Goal: Use online tool/utility: Utilize a website feature to perform a specific function

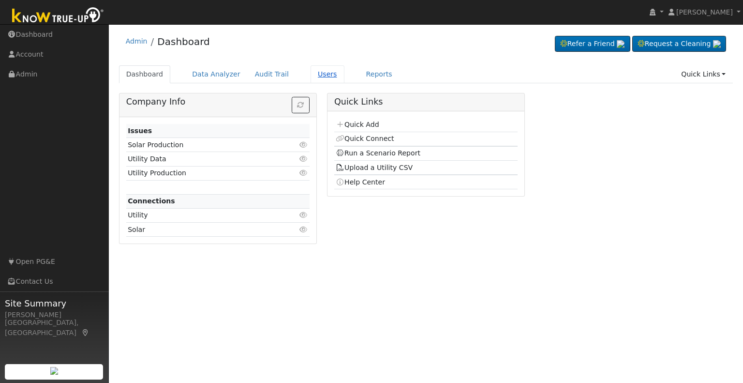
click at [311, 71] on link "Users" at bounding box center [327, 74] width 34 height 18
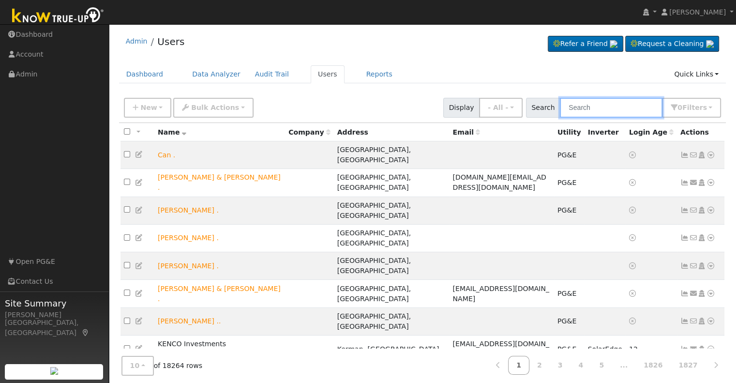
click at [624, 106] on input "text" at bounding box center [611, 108] width 103 height 20
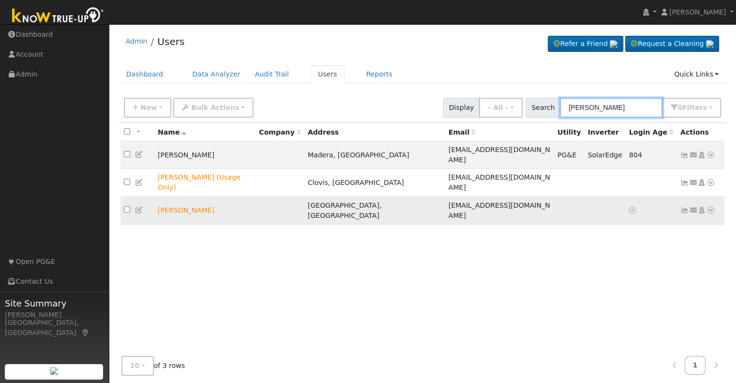
type input "[PERSON_NAME]"
click at [712, 206] on icon at bounding box center [710, 209] width 9 height 7
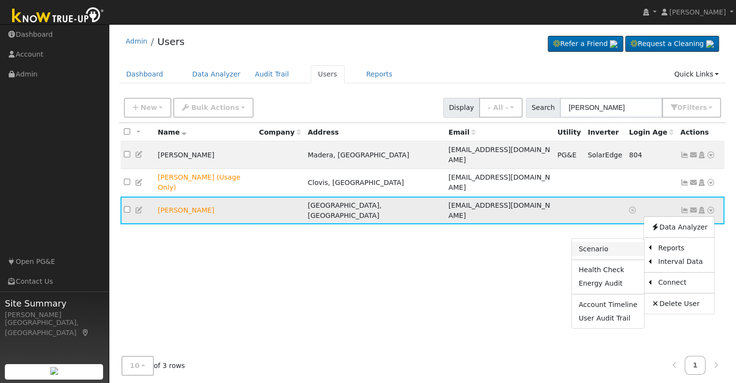
click at [614, 242] on link "Scenario" at bounding box center [608, 249] width 72 height 14
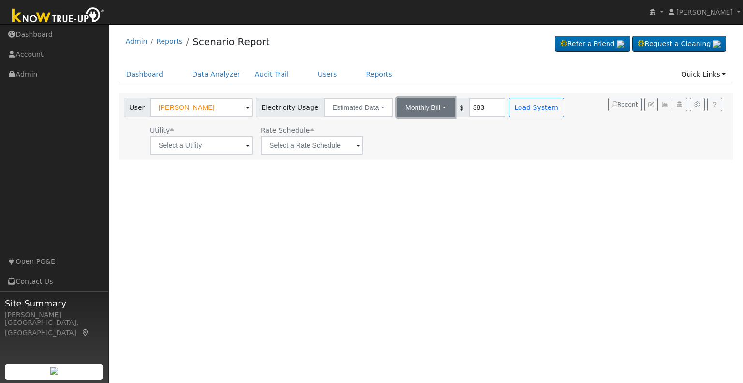
click at [441, 108] on button "Monthly Bill" at bounding box center [426, 107] width 58 height 19
click at [414, 127] on link "Annual Consumption" at bounding box center [412, 129] width 85 height 14
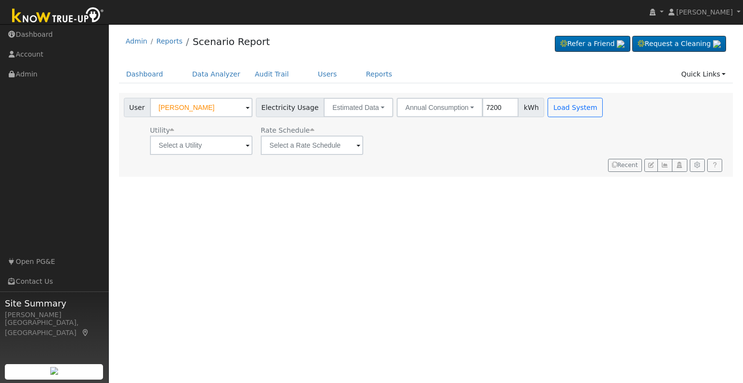
type input "7200"
click at [240, 142] on input "text" at bounding box center [201, 144] width 103 height 19
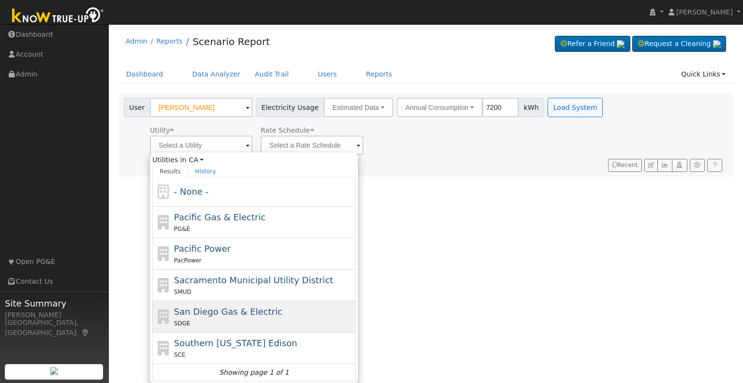
click at [248, 318] on div "SDGE" at bounding box center [263, 323] width 179 height 10
type input "San Diego Gas & Electric"
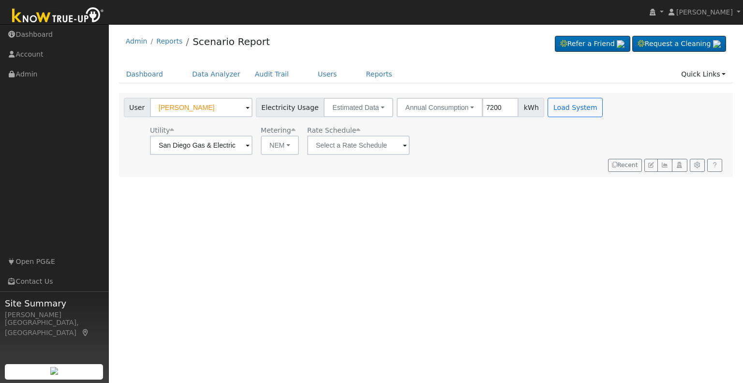
click at [404, 140] on span at bounding box center [405, 145] width 4 height 11
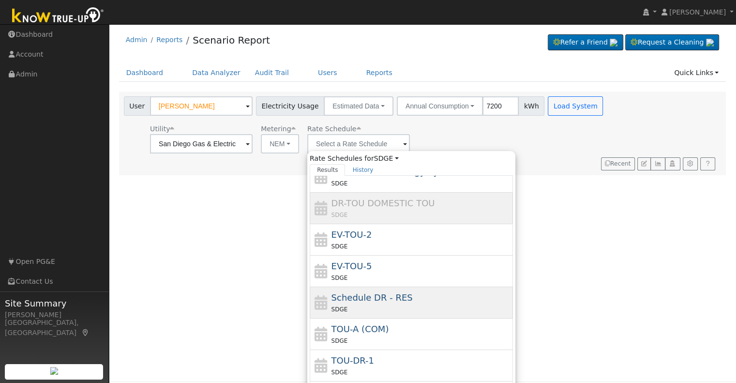
scroll to position [2, 0]
click at [376, 297] on span "Schedule DR - RES" at bounding box center [371, 297] width 81 height 10
type input "Schedule DR - RES"
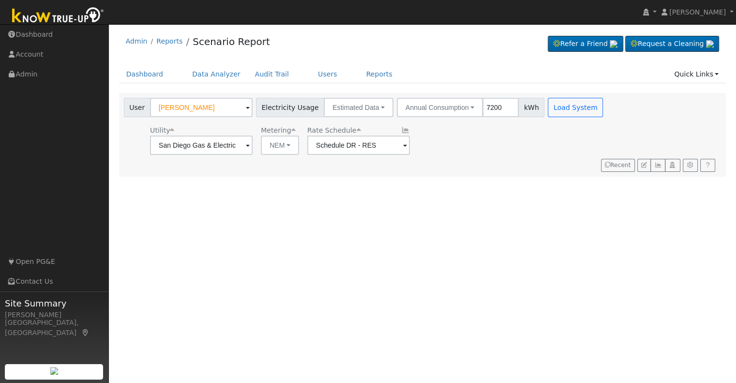
scroll to position [0, 0]
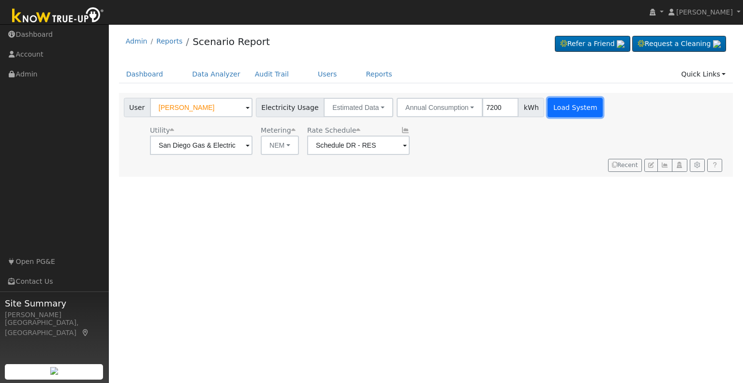
click at [555, 104] on button "Load System" at bounding box center [574, 107] width 55 height 19
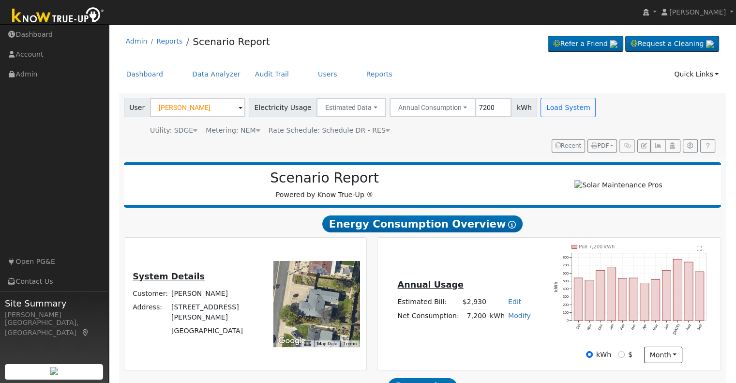
scroll to position [109, 0]
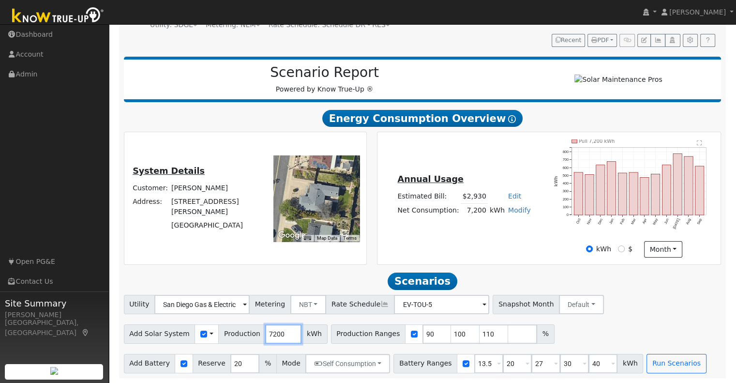
click at [269, 337] on input "7200" at bounding box center [283, 333] width 36 height 19
type input "8050"
click at [411, 335] on input "checkbox" at bounding box center [414, 333] width 7 height 7
checkbox input "false"
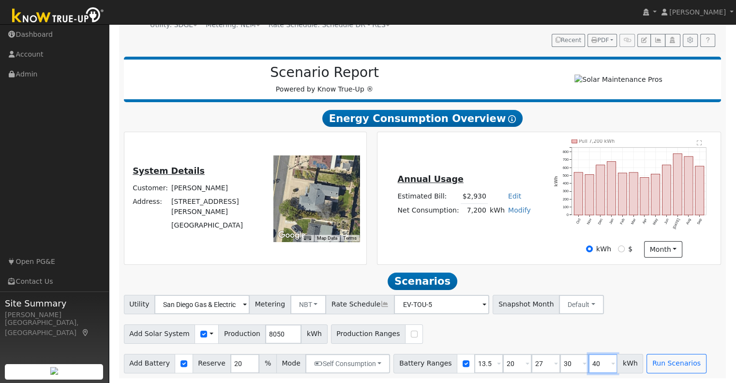
click at [588, 365] on input "40" at bounding box center [602, 363] width 29 height 19
type input "10"
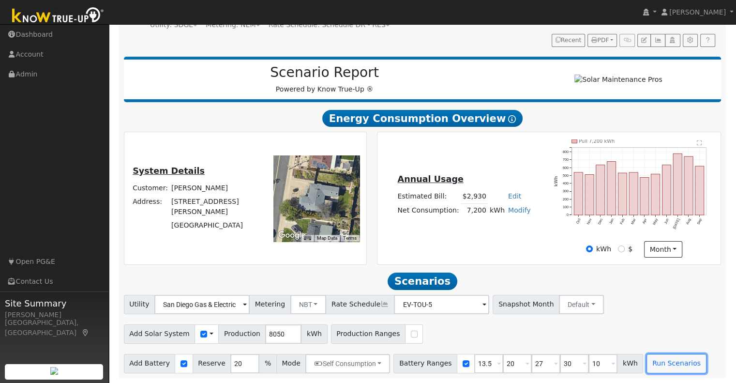
type input "10"
type input "13.5"
type input "20"
type input "27"
type input "30"
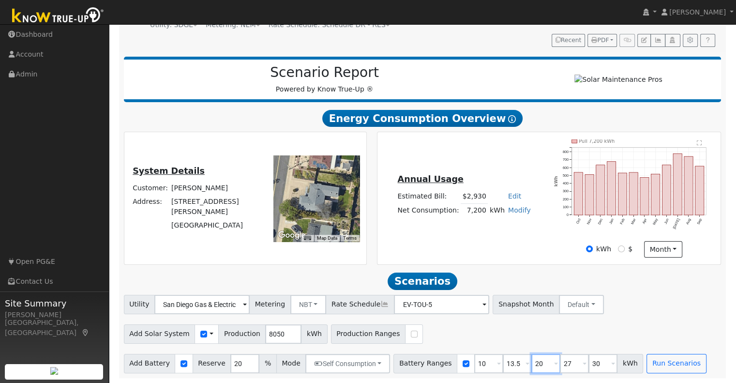
click at [531, 360] on input "20" at bounding box center [545, 363] width 29 height 19
type input "15"
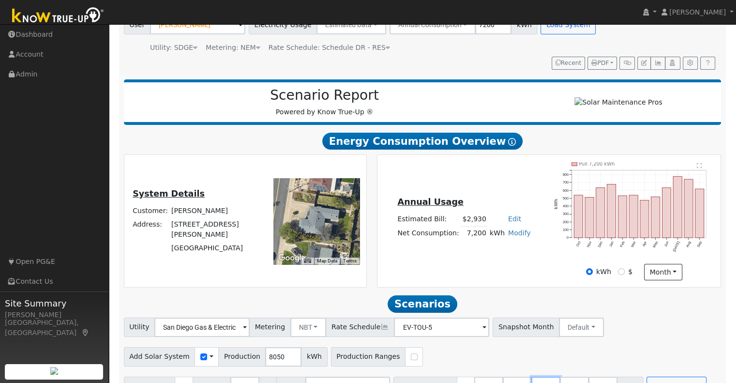
scroll to position [0, 0]
